Goal: Task Accomplishment & Management: Use online tool/utility

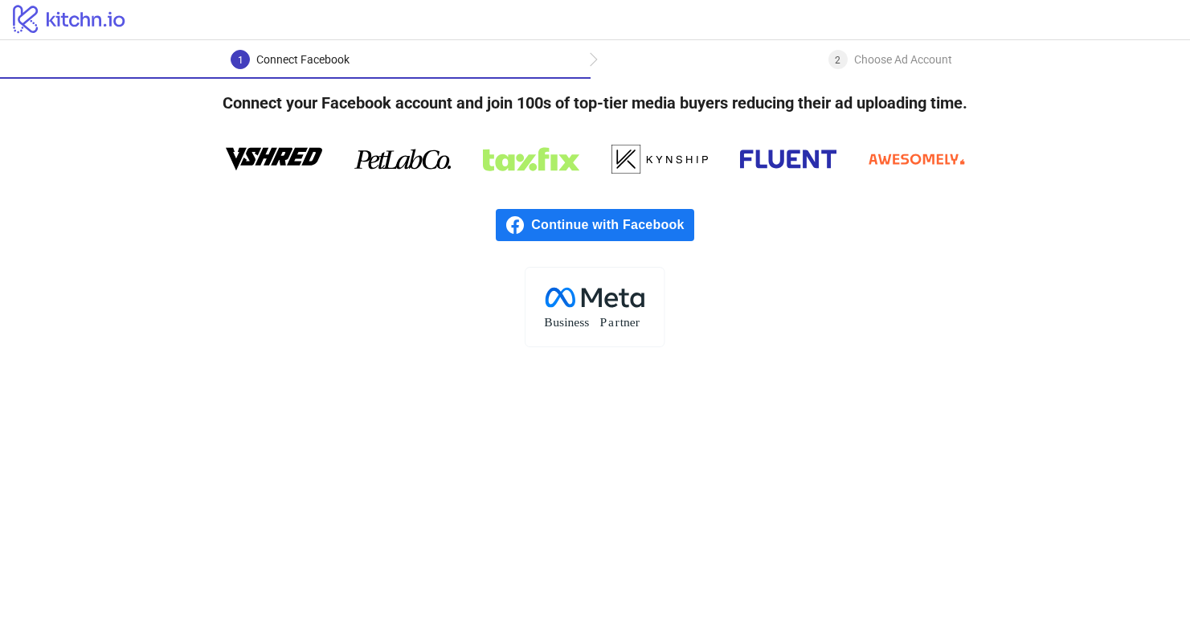
click at [614, 223] on span "Continue with Facebook" at bounding box center [612, 225] width 162 height 32
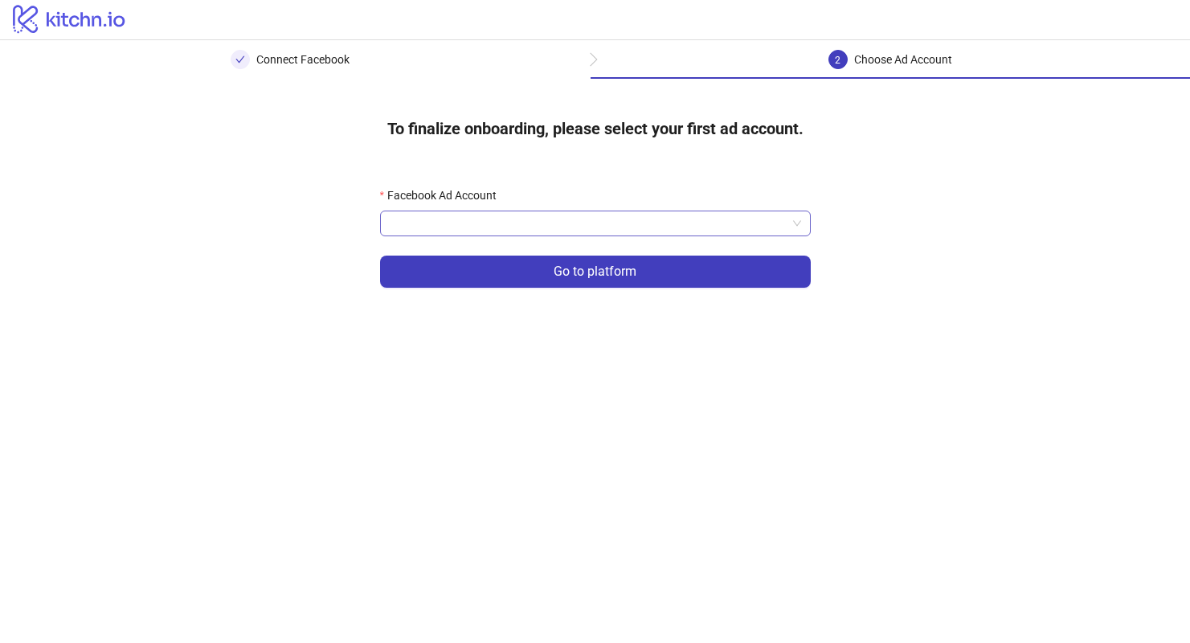
click at [715, 222] on input "Facebook Ad Account" at bounding box center [588, 223] width 397 height 24
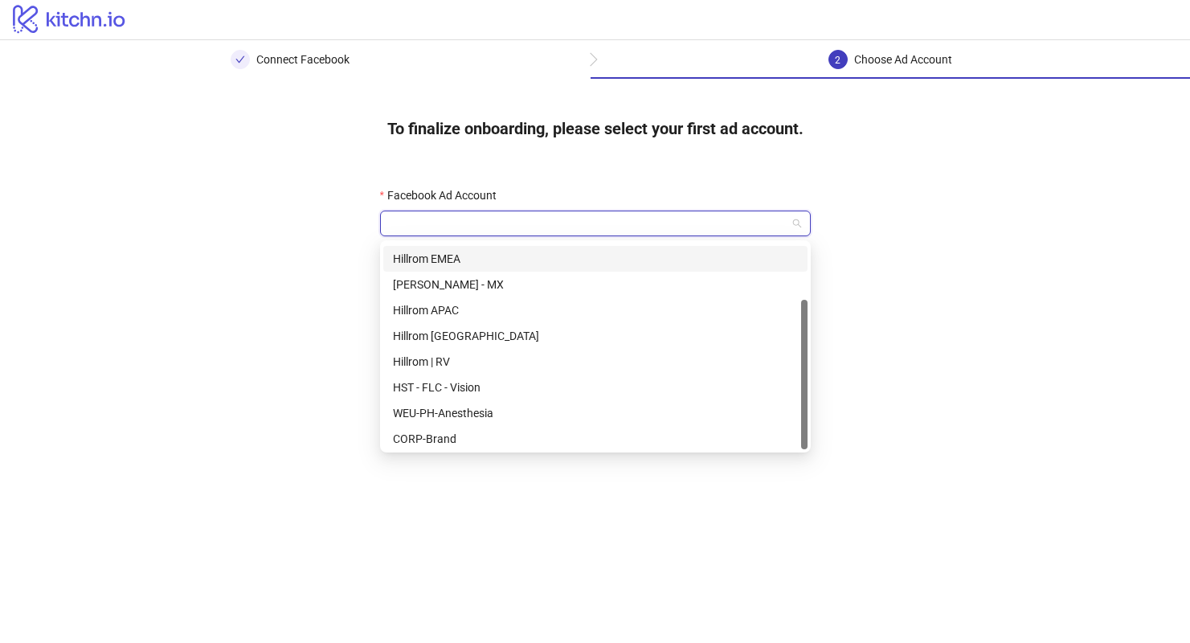
scroll to position [77, 0]
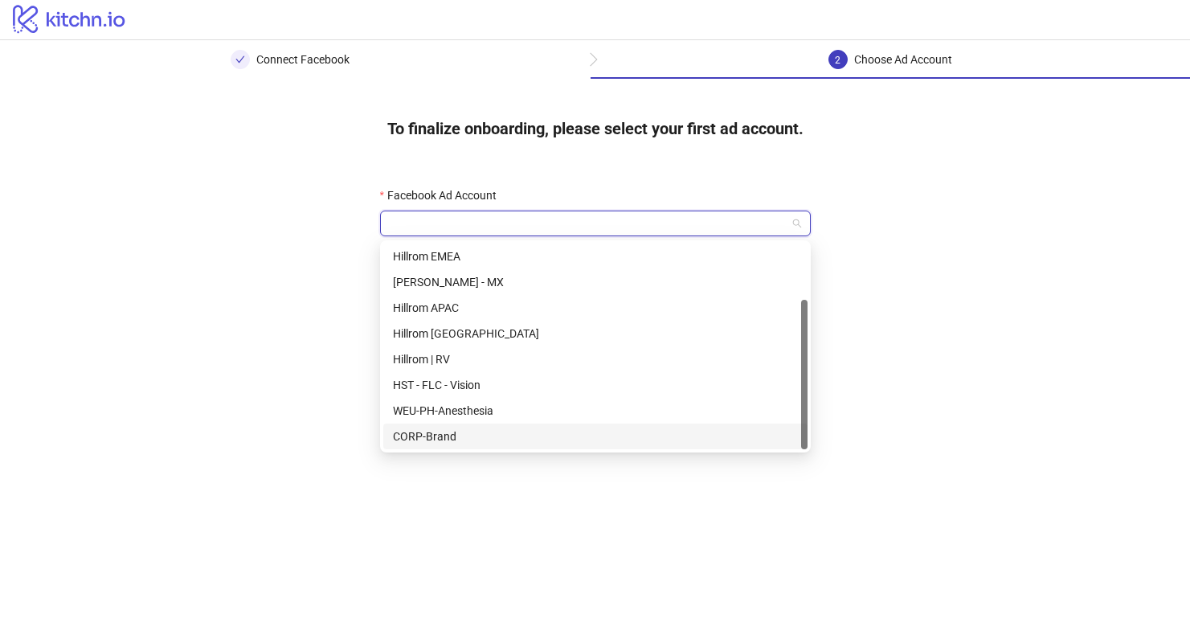
click at [613, 435] on div "CORP-Brand" at bounding box center [595, 436] width 405 height 18
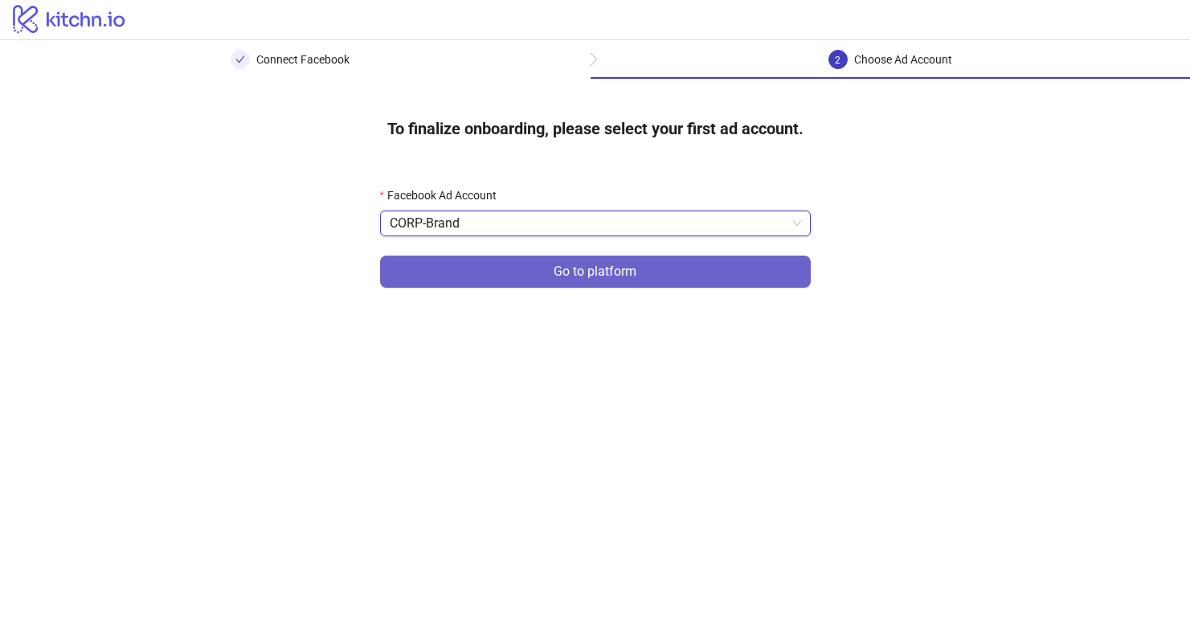
click at [677, 281] on button "Go to platform" at bounding box center [595, 271] width 431 height 32
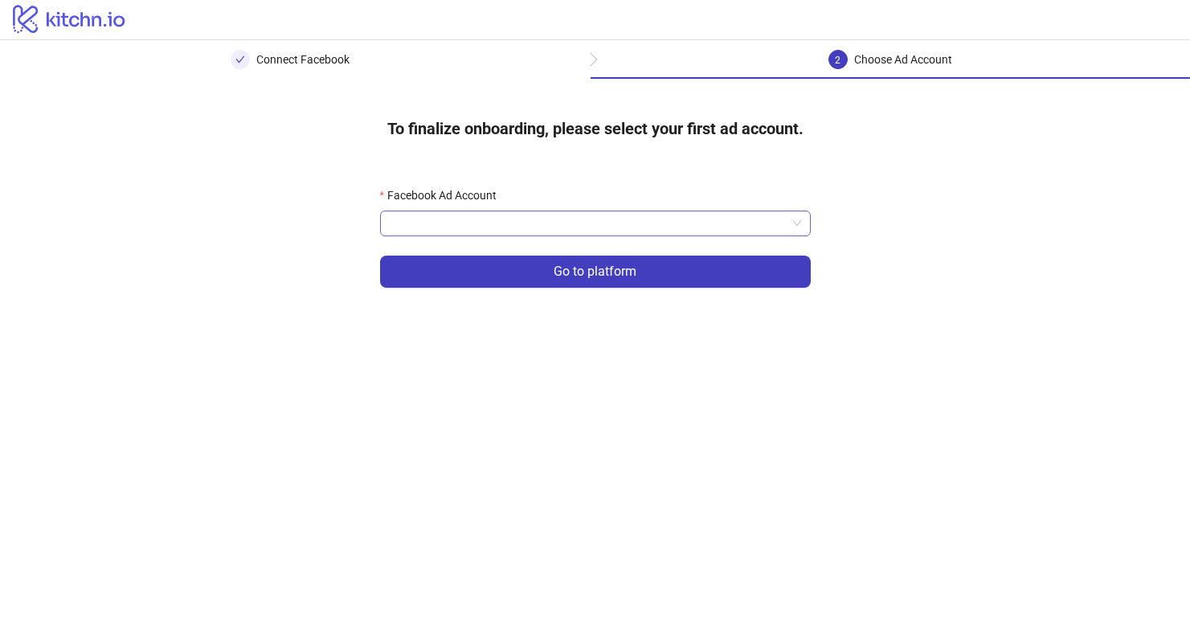
click at [684, 227] on input "Facebook Ad Account" at bounding box center [588, 223] width 397 height 24
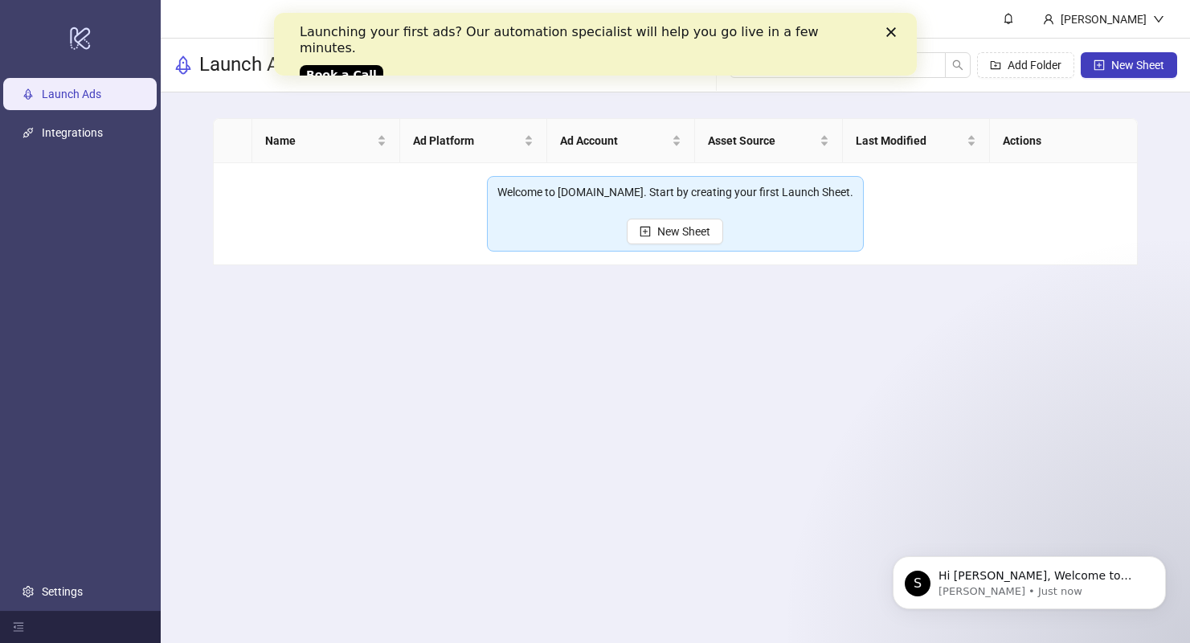
click at [890, 32] on polygon "Close" at bounding box center [890, 32] width 10 height 10
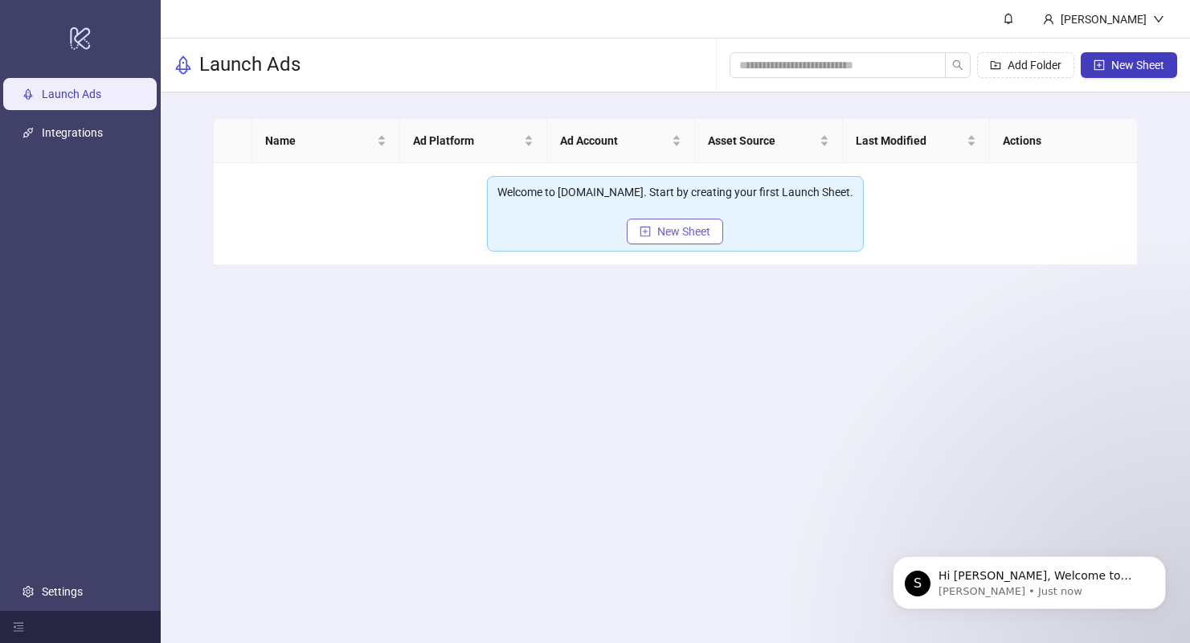
click at [681, 236] on span "New Sheet" at bounding box center [683, 231] width 53 height 13
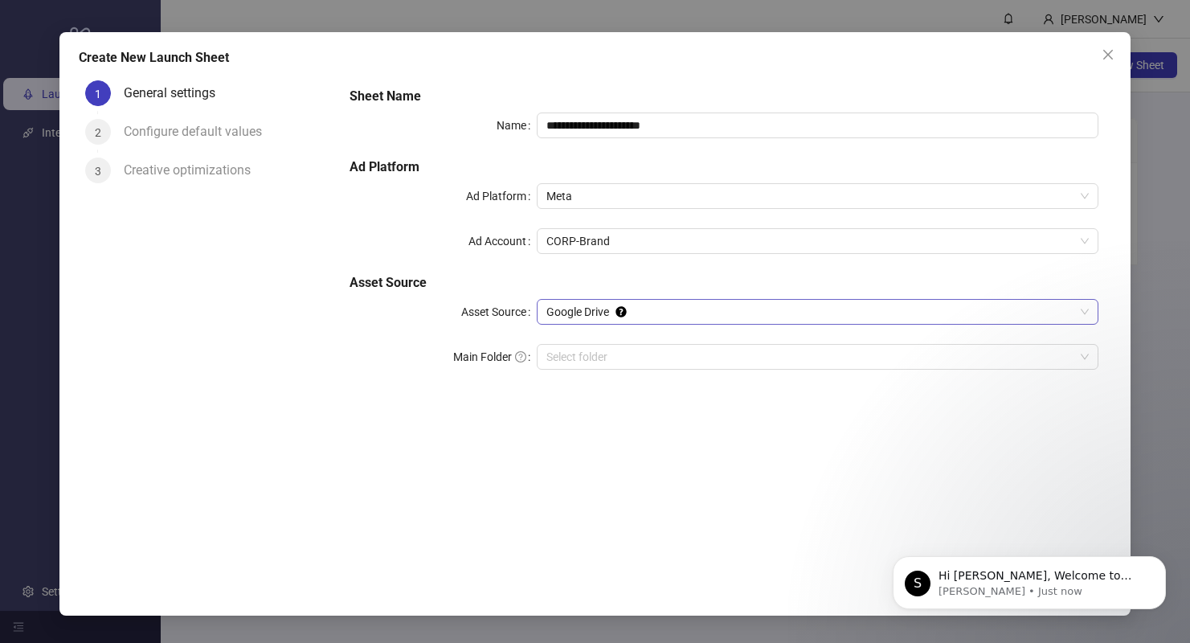
click at [660, 312] on span "Google Drive" at bounding box center [817, 312] width 542 height 24
click at [627, 464] on div "**********" at bounding box center [724, 319] width 774 height 490
click at [667, 244] on span "CORP-Brand" at bounding box center [817, 241] width 542 height 24
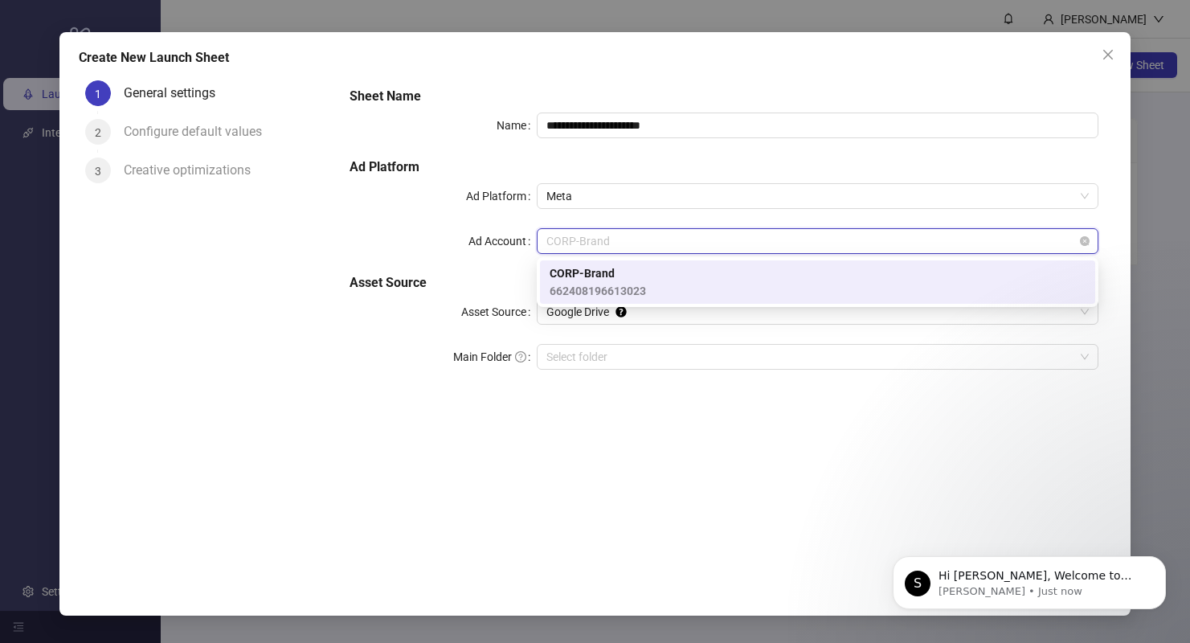
click at [667, 244] on span "CORP-Brand" at bounding box center [817, 241] width 542 height 24
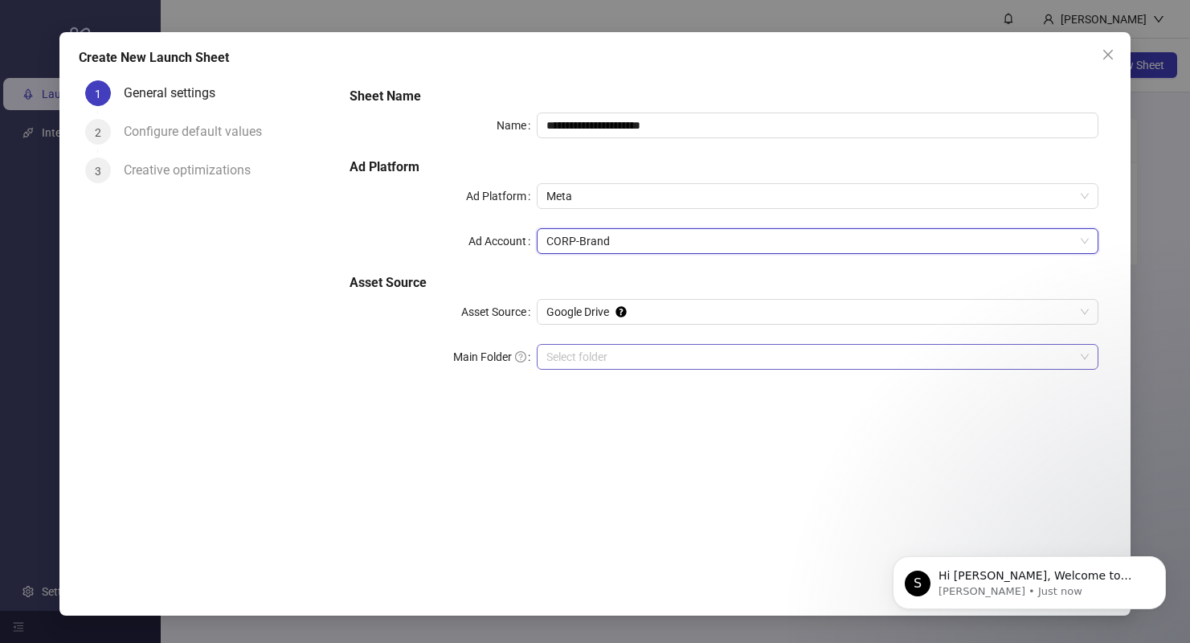
click at [668, 362] on input "Main Folder" at bounding box center [810, 357] width 528 height 24
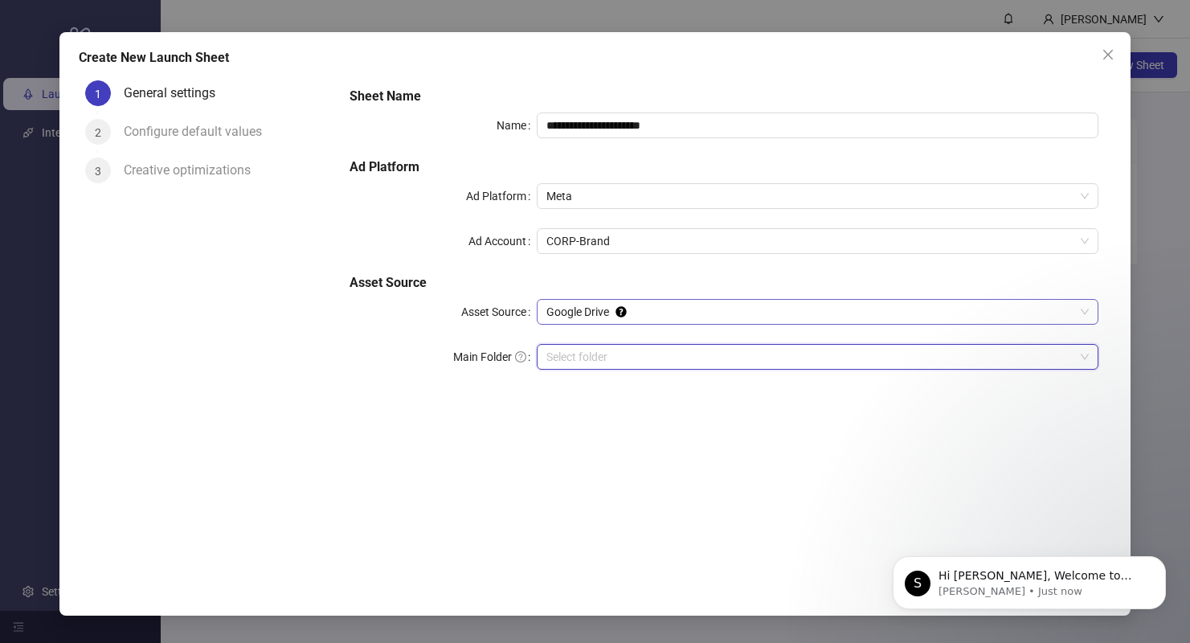
click at [664, 310] on span "Google Drive" at bounding box center [817, 312] width 542 height 24
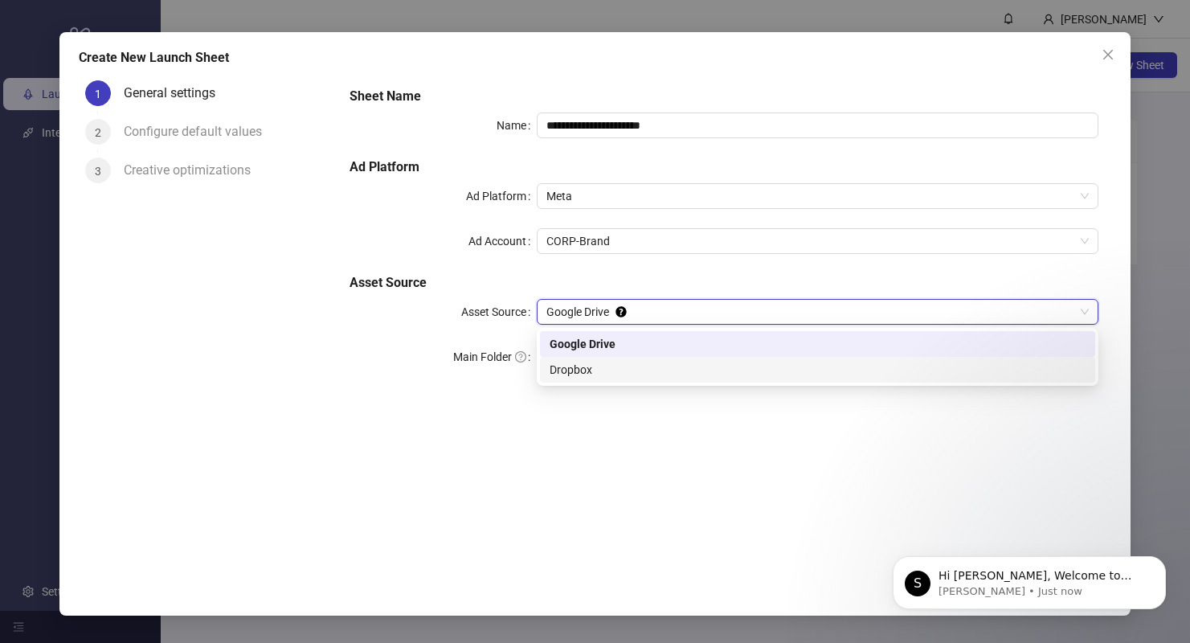
click at [647, 434] on div "**********" at bounding box center [724, 319] width 774 height 490
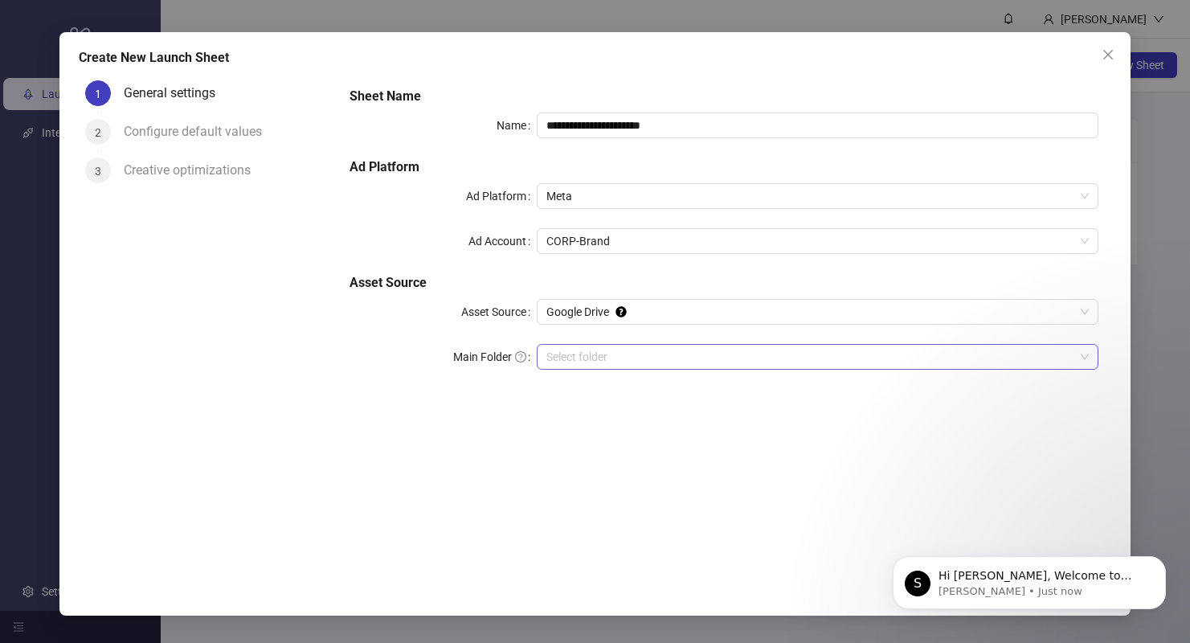
click at [650, 357] on input "Main Folder" at bounding box center [810, 357] width 528 height 24
click at [830, 360] on input "Main Folder" at bounding box center [810, 357] width 528 height 24
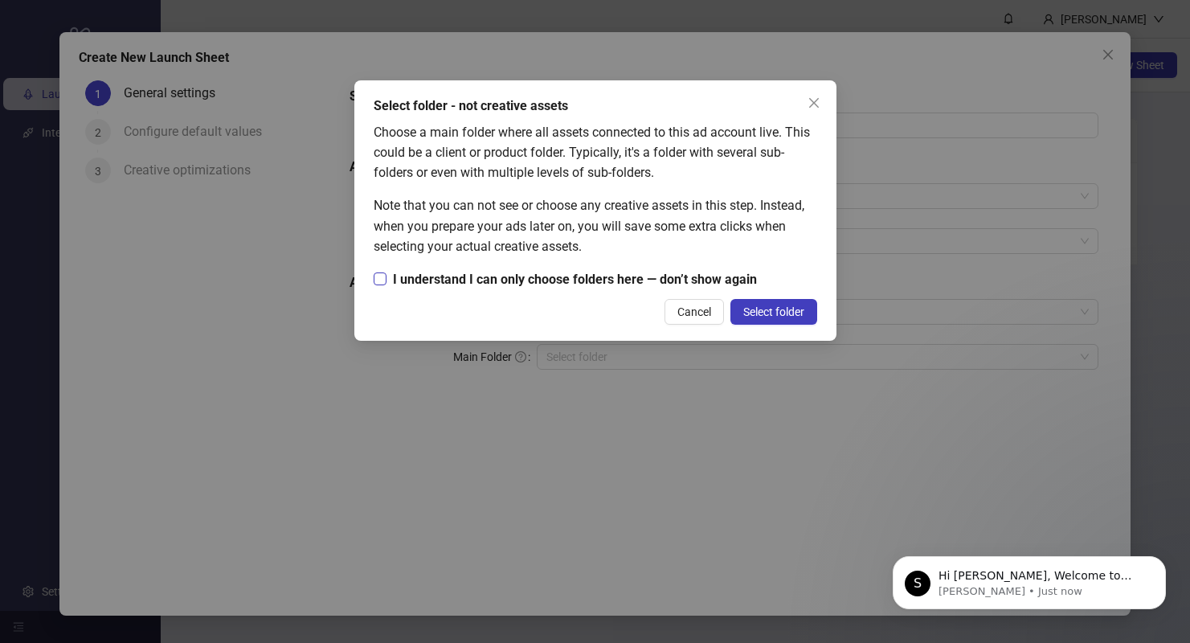
click at [523, 278] on span "I understand I can only choose folders here — don’t show again" at bounding box center [574, 279] width 377 height 20
click at [796, 311] on span "Select folder" at bounding box center [773, 311] width 61 height 13
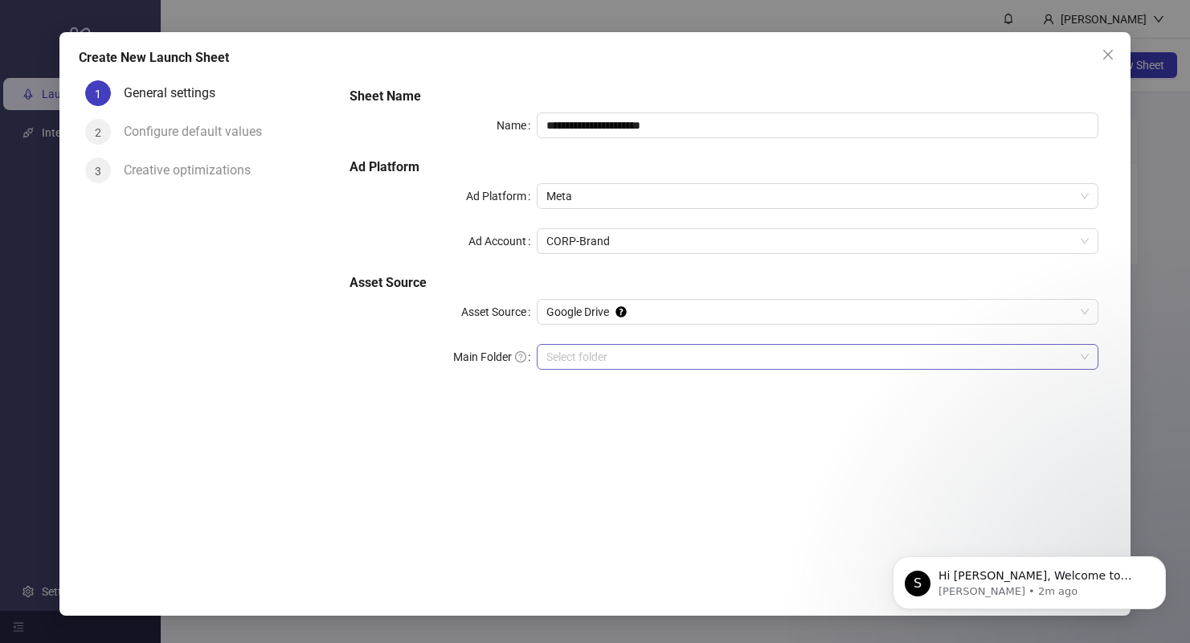
click at [662, 356] on input "Main Folder" at bounding box center [810, 357] width 528 height 24
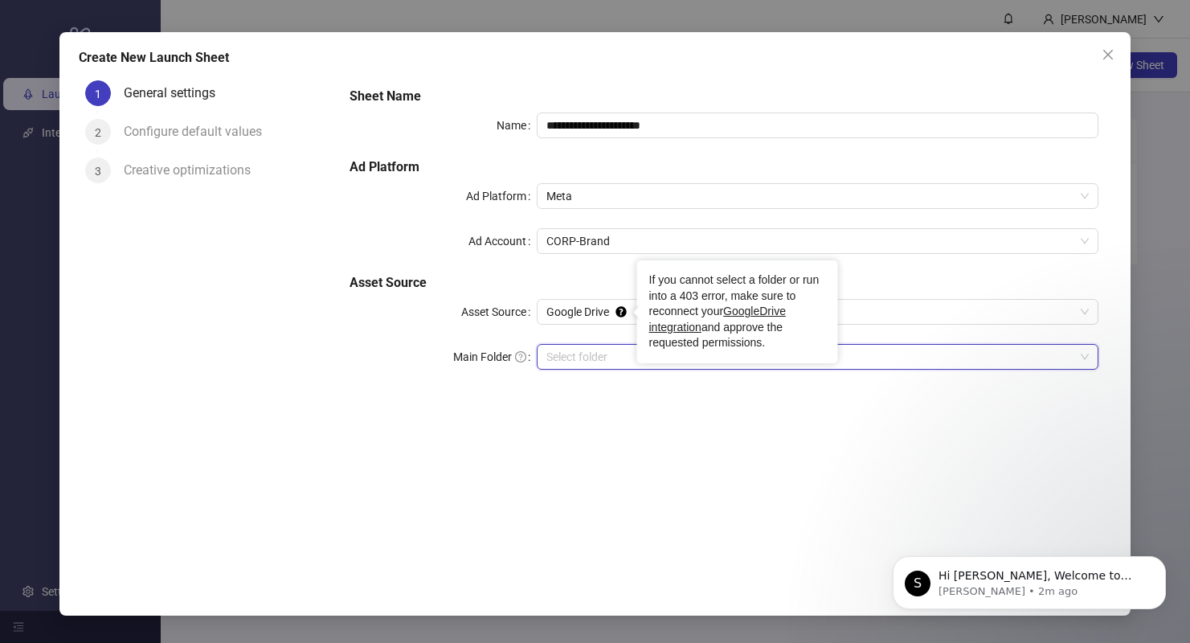
click at [616, 491] on div "**********" at bounding box center [724, 319] width 774 height 490
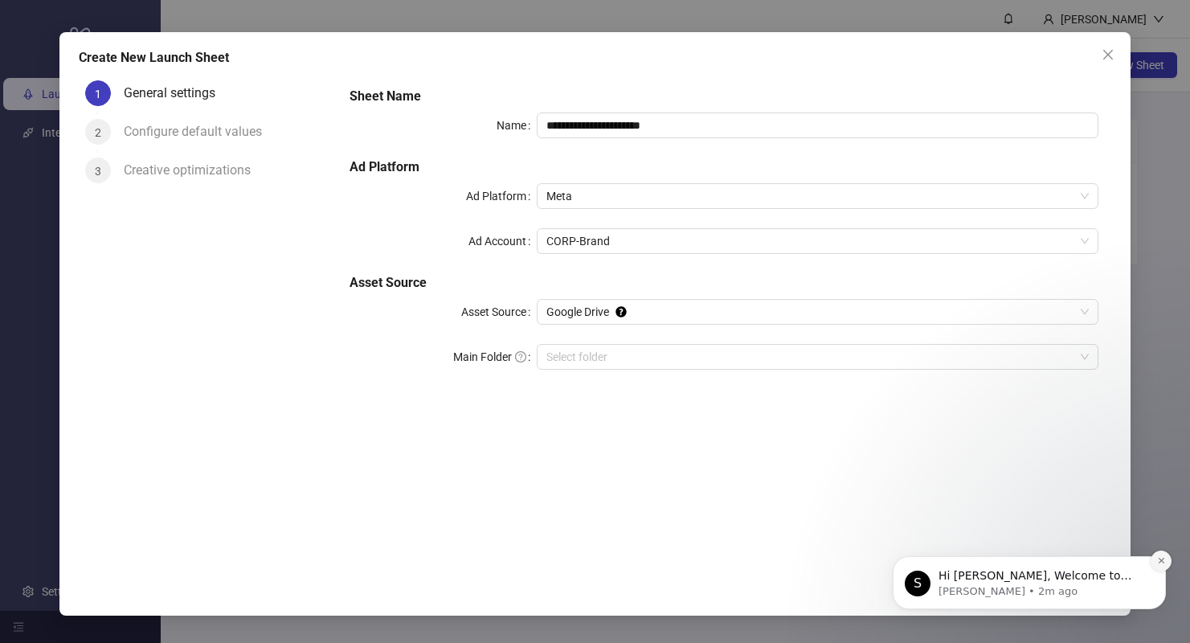
click at [1159, 559] on icon "Dismiss notification" at bounding box center [1161, 560] width 9 height 9
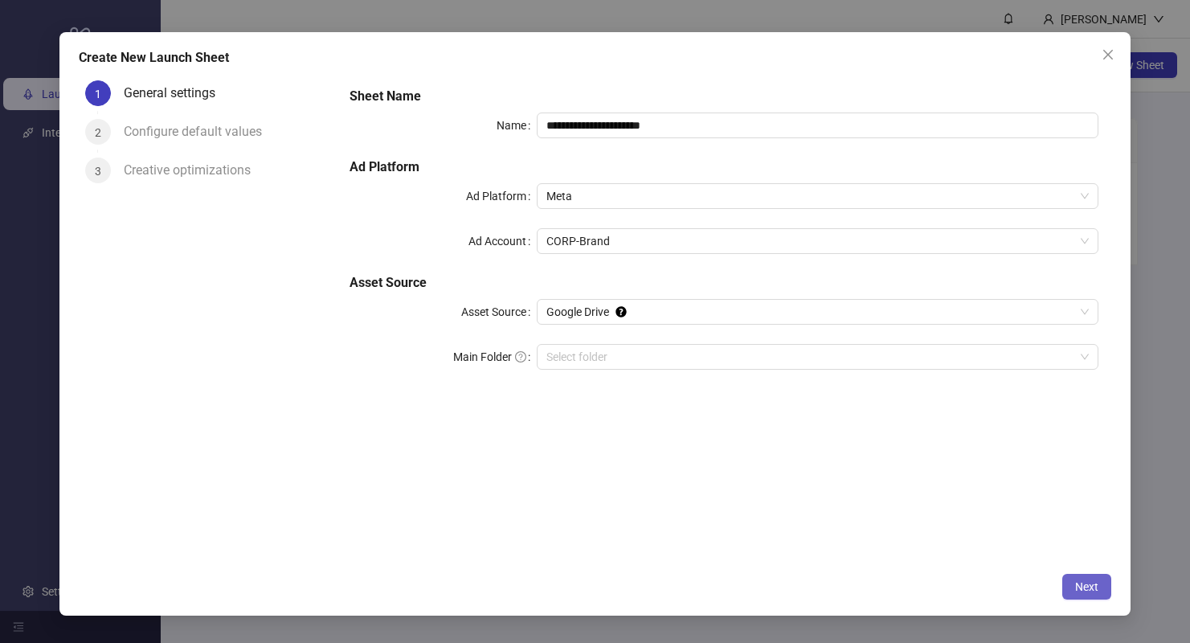
click at [1091, 586] on span "Next" at bounding box center [1086, 586] width 23 height 13
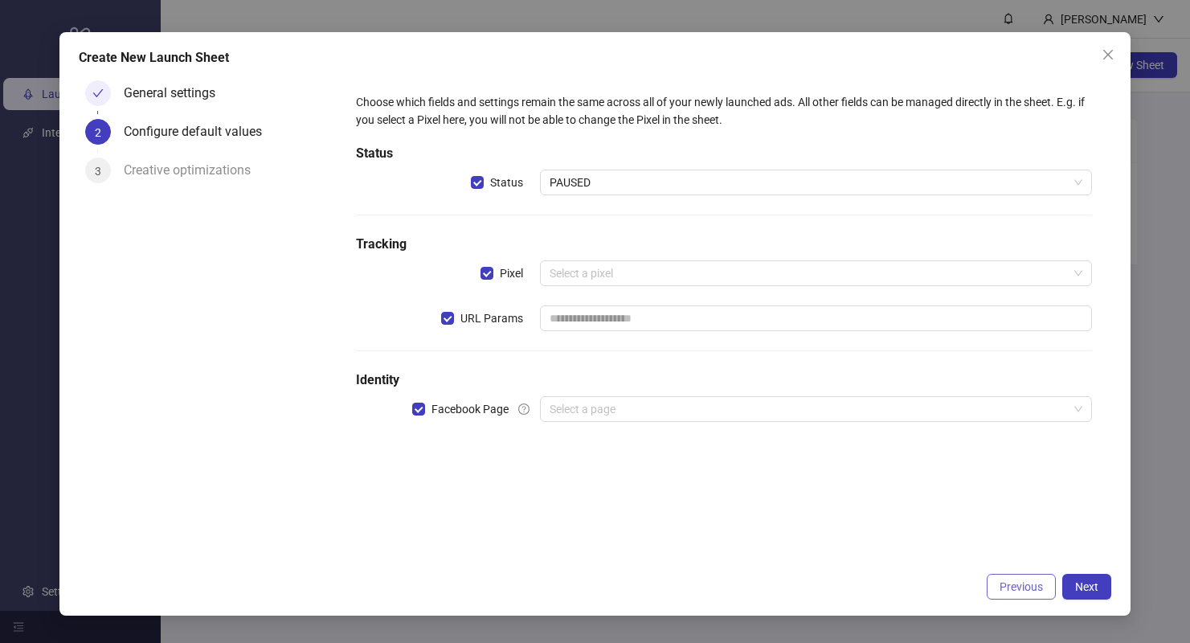
click at [1009, 591] on span "Previous" at bounding box center [1020, 586] width 43 height 13
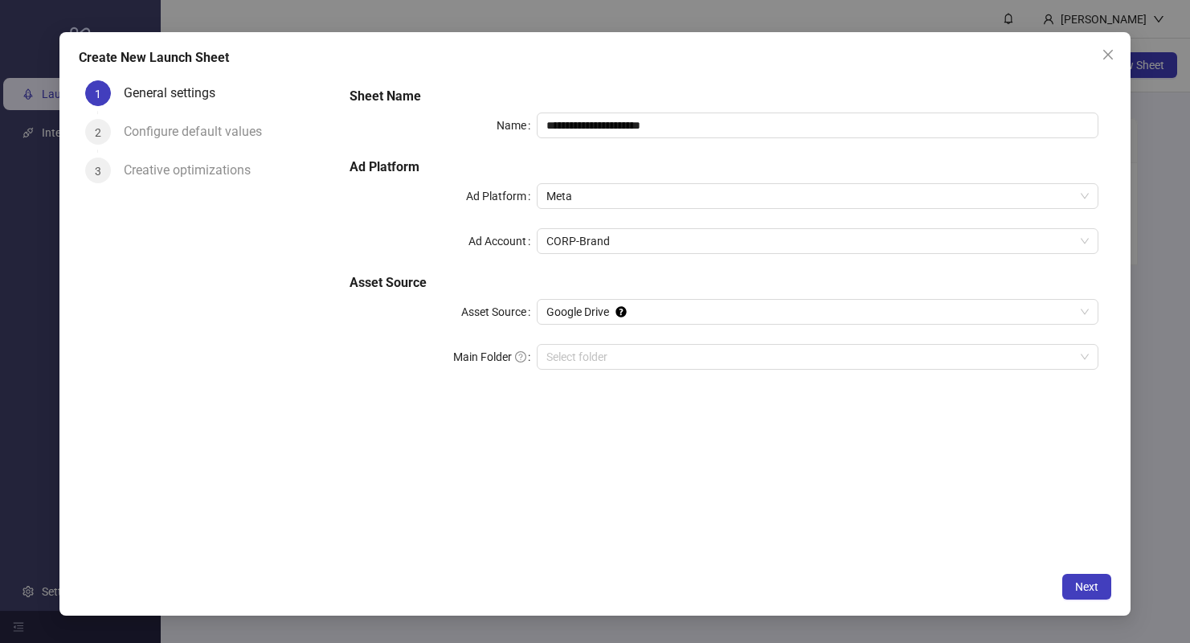
click at [1114, 592] on div "**********" at bounding box center [594, 323] width 1071 height 583
click at [1092, 589] on span "Next" at bounding box center [1086, 586] width 23 height 13
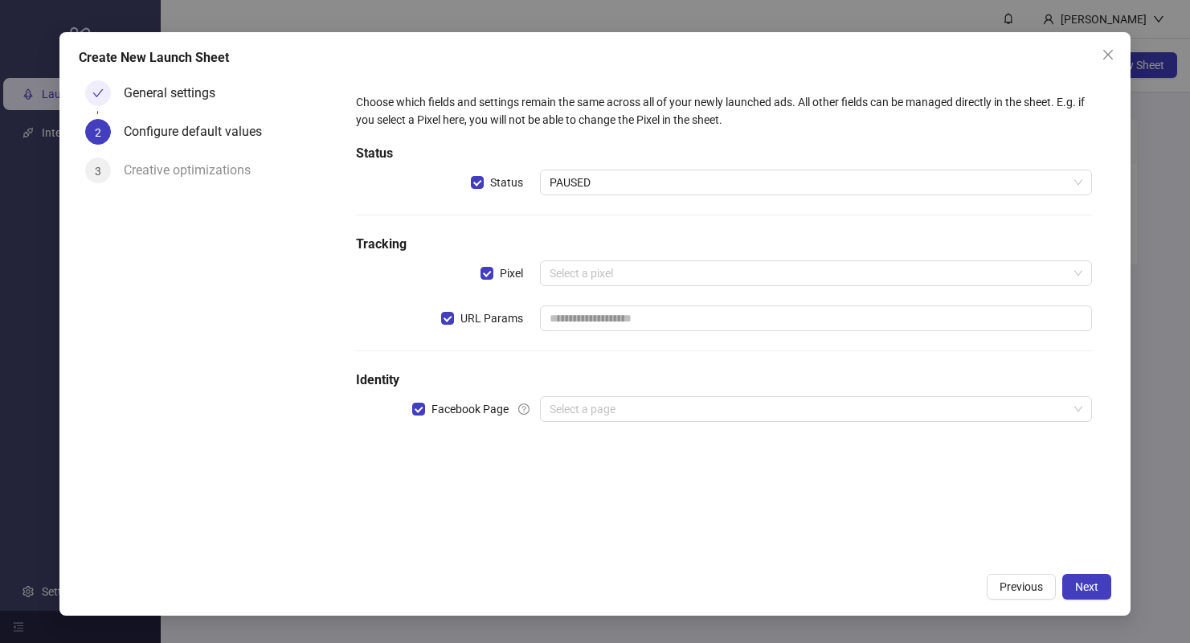
click at [1028, 259] on div "Choose which fields and settings remain the same across all of your newly launc…" at bounding box center [723, 267] width 749 height 361
click at [1026, 271] on input "search" at bounding box center [809, 273] width 518 height 24
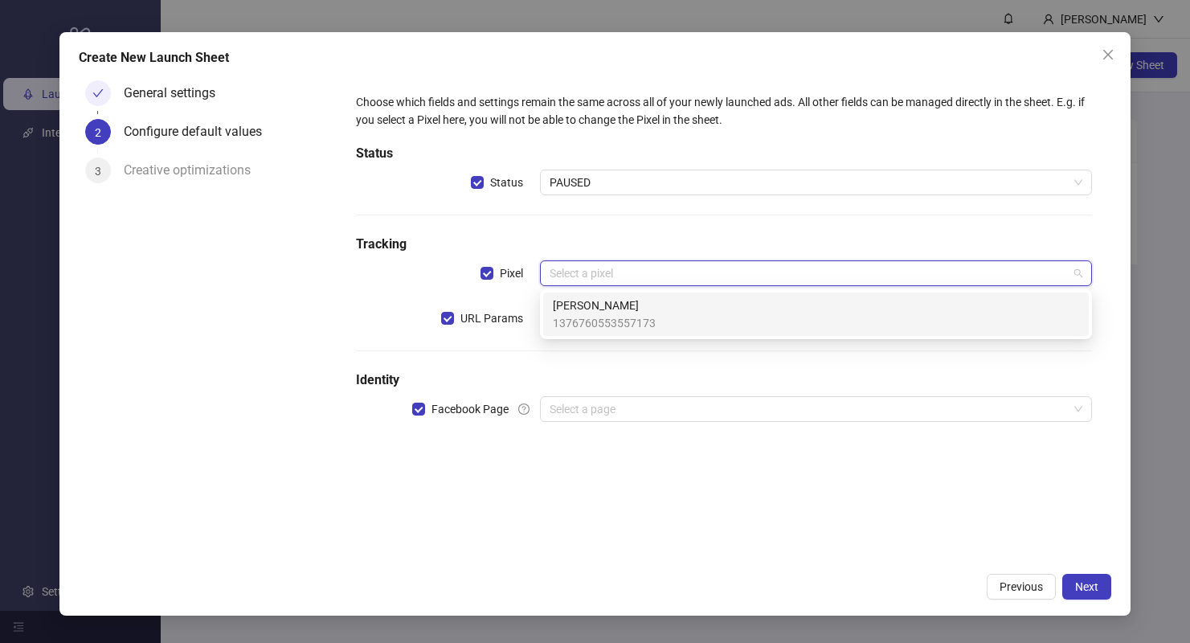
click at [1017, 320] on div "[PERSON_NAME] 1376760553557173" at bounding box center [816, 313] width 526 height 35
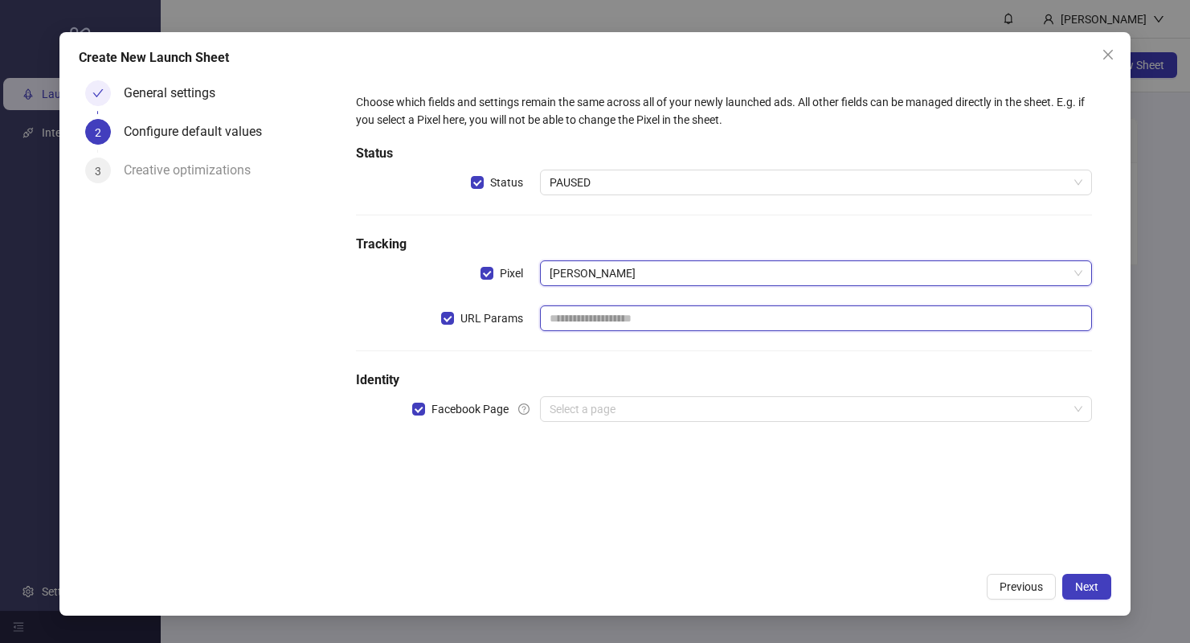
click at [1016, 328] on input "text" at bounding box center [816, 318] width 552 height 26
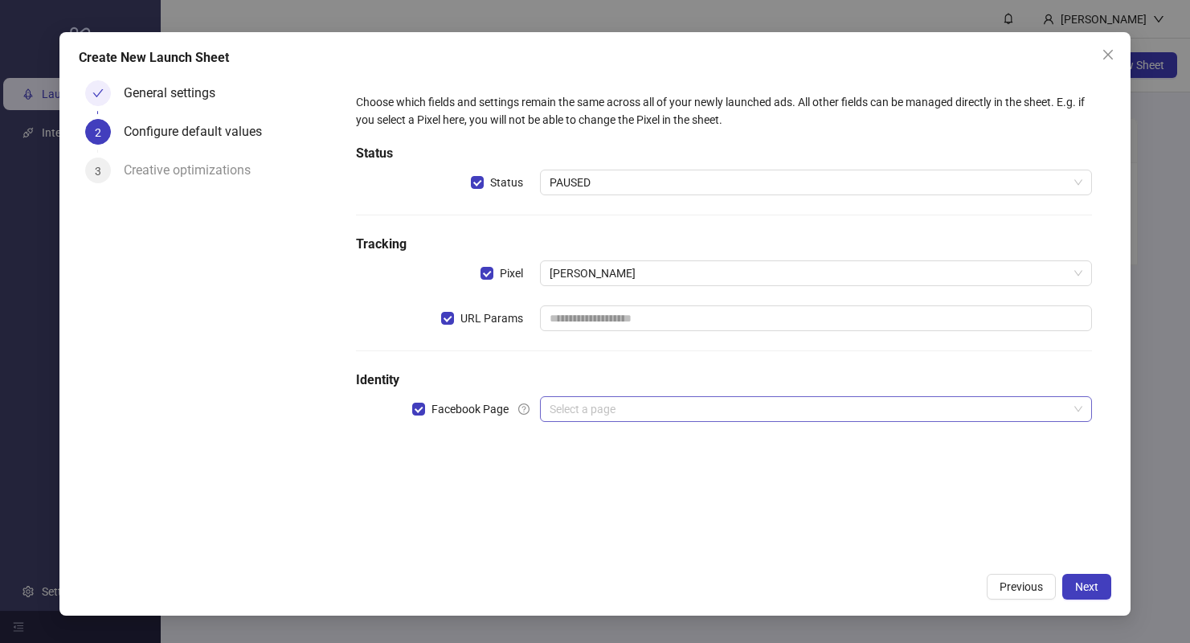
click at [954, 412] on input "search" at bounding box center [809, 409] width 518 height 24
click at [654, 415] on input "search" at bounding box center [809, 409] width 518 height 24
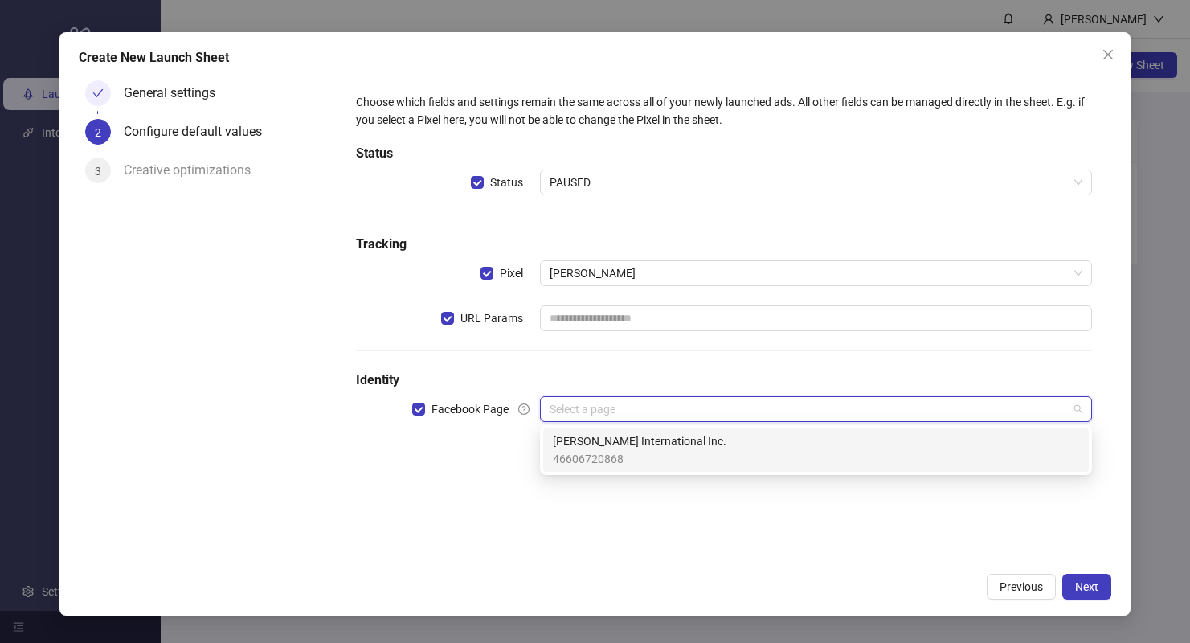
click at [653, 450] on span "46606720868" at bounding box center [640, 459] width 174 height 18
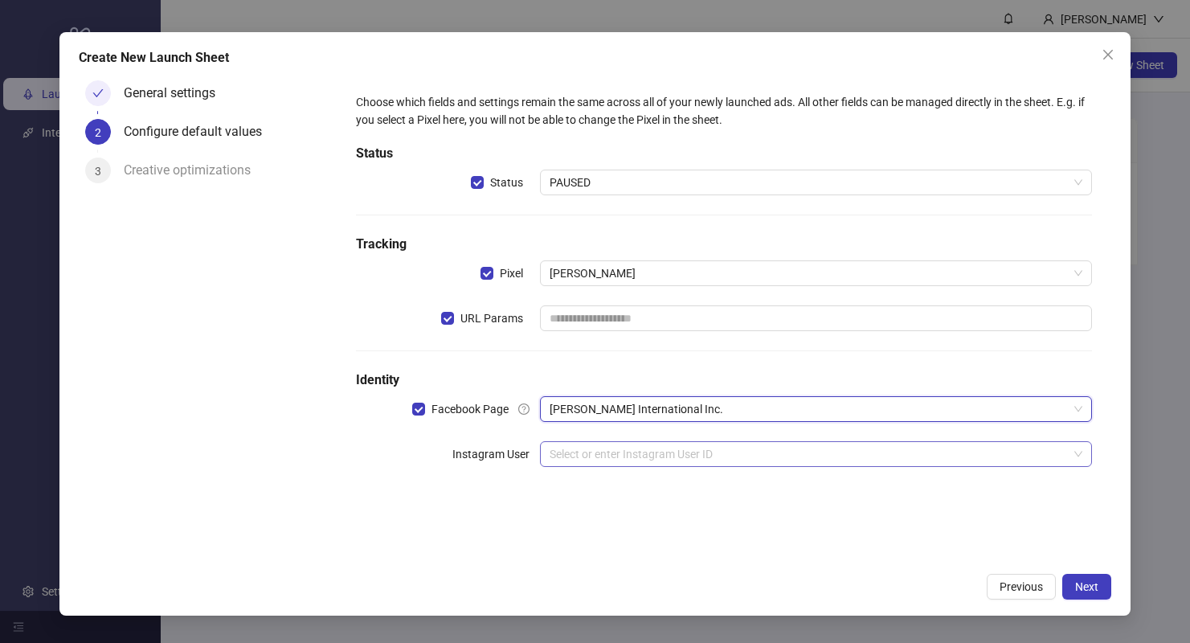
click at [922, 455] on input "search" at bounding box center [809, 454] width 518 height 24
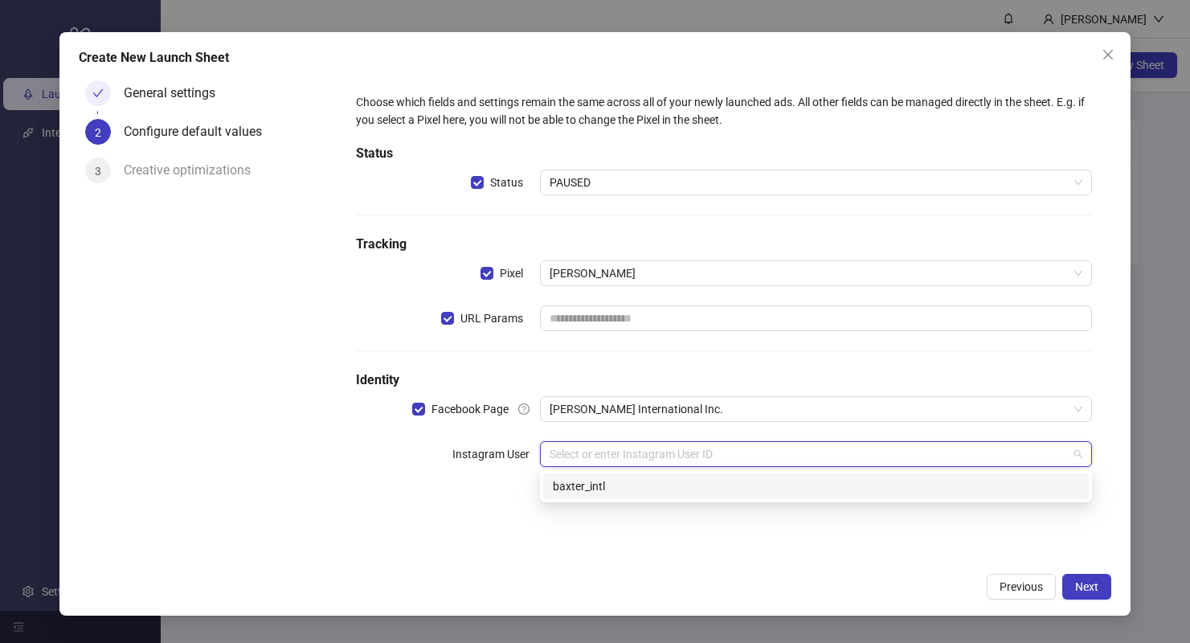
click at [797, 482] on div "baxter_intl" at bounding box center [816, 486] width 526 height 18
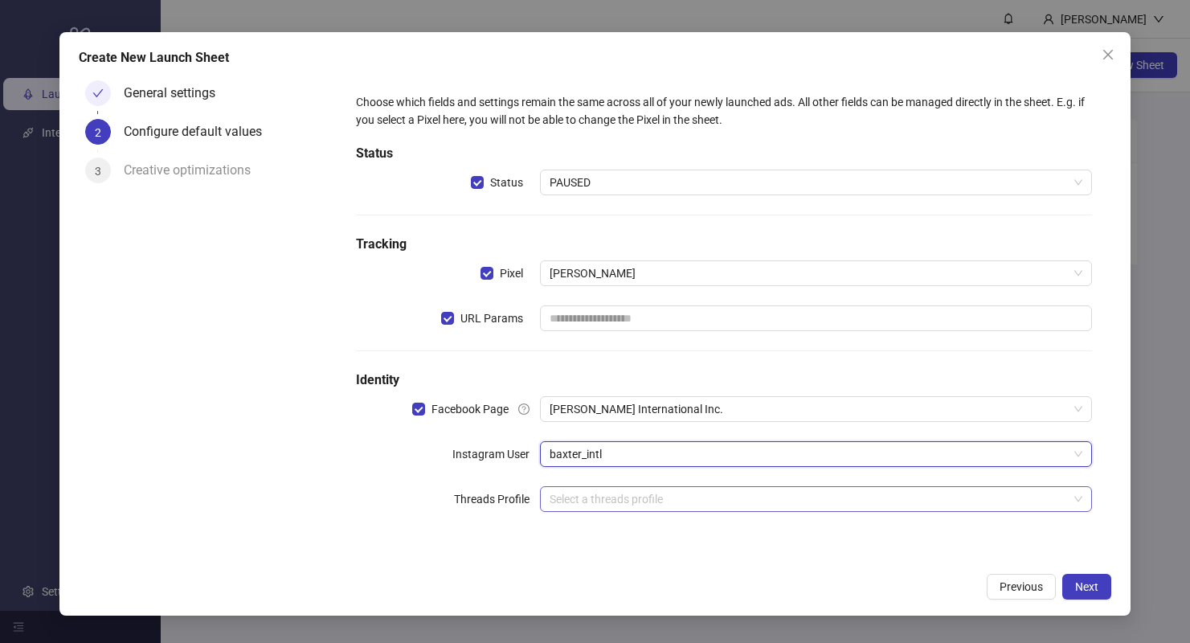
click at [794, 494] on input "search" at bounding box center [809, 499] width 518 height 24
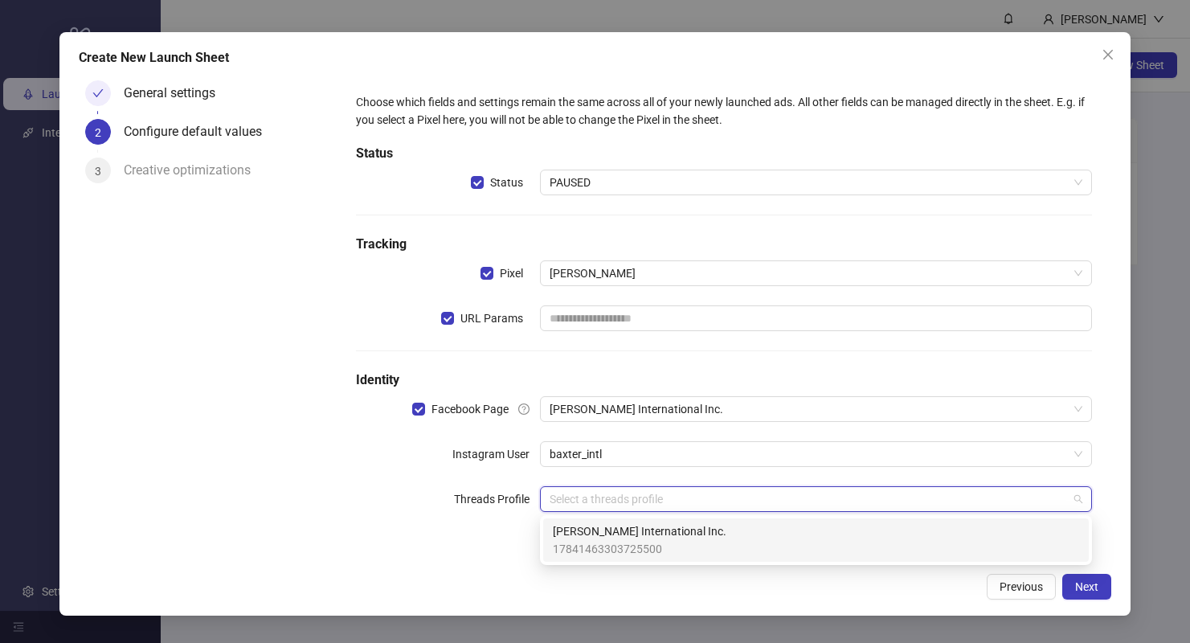
click at [461, 503] on label "Threads Profile" at bounding box center [497, 499] width 86 height 26
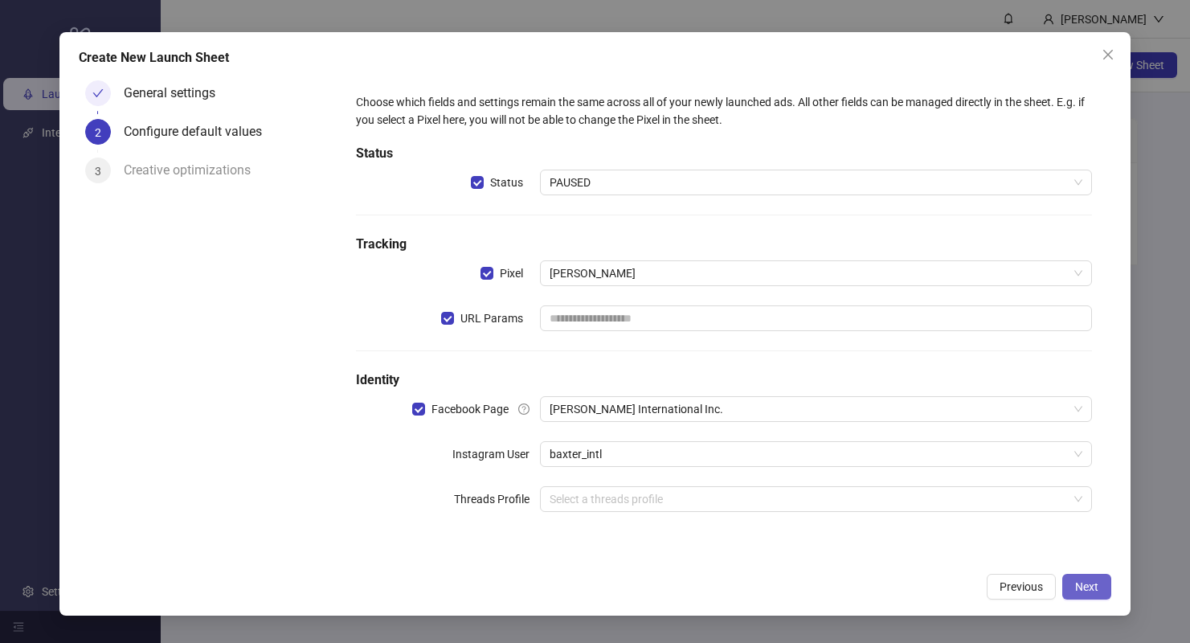
click at [1078, 591] on span "Next" at bounding box center [1086, 586] width 23 height 13
click at [1006, 318] on input "text" at bounding box center [816, 318] width 552 height 26
click at [1087, 588] on span "Next" at bounding box center [1086, 586] width 23 height 13
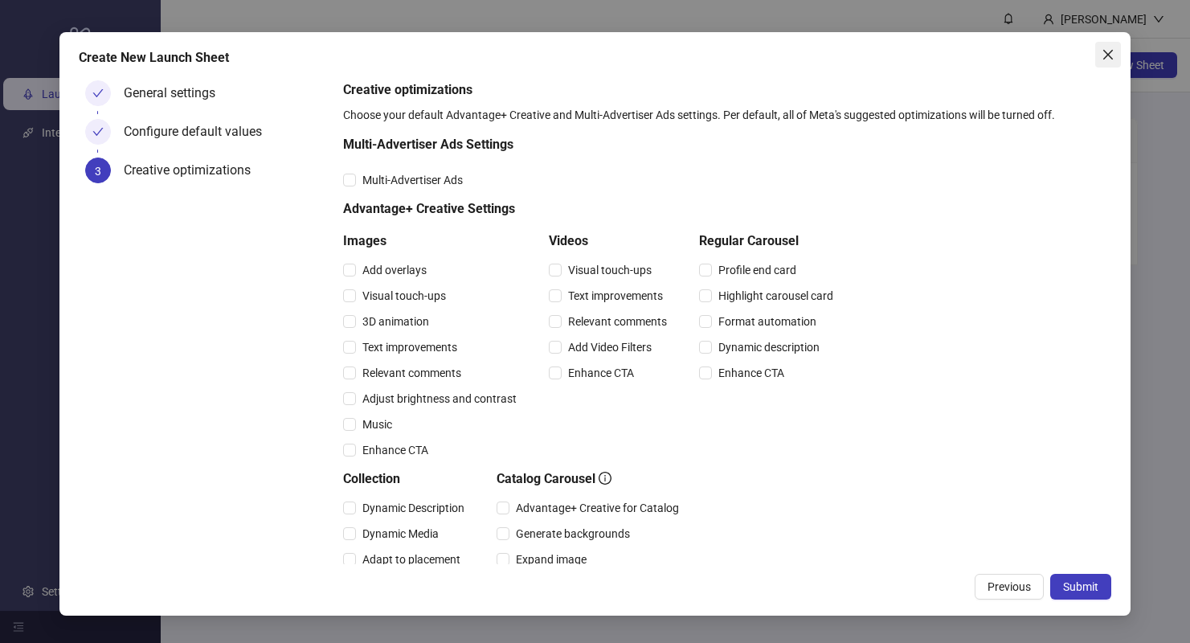
click at [1103, 53] on icon "close" at bounding box center [1107, 54] width 13 height 13
